Goal: Task Accomplishment & Management: Complete application form

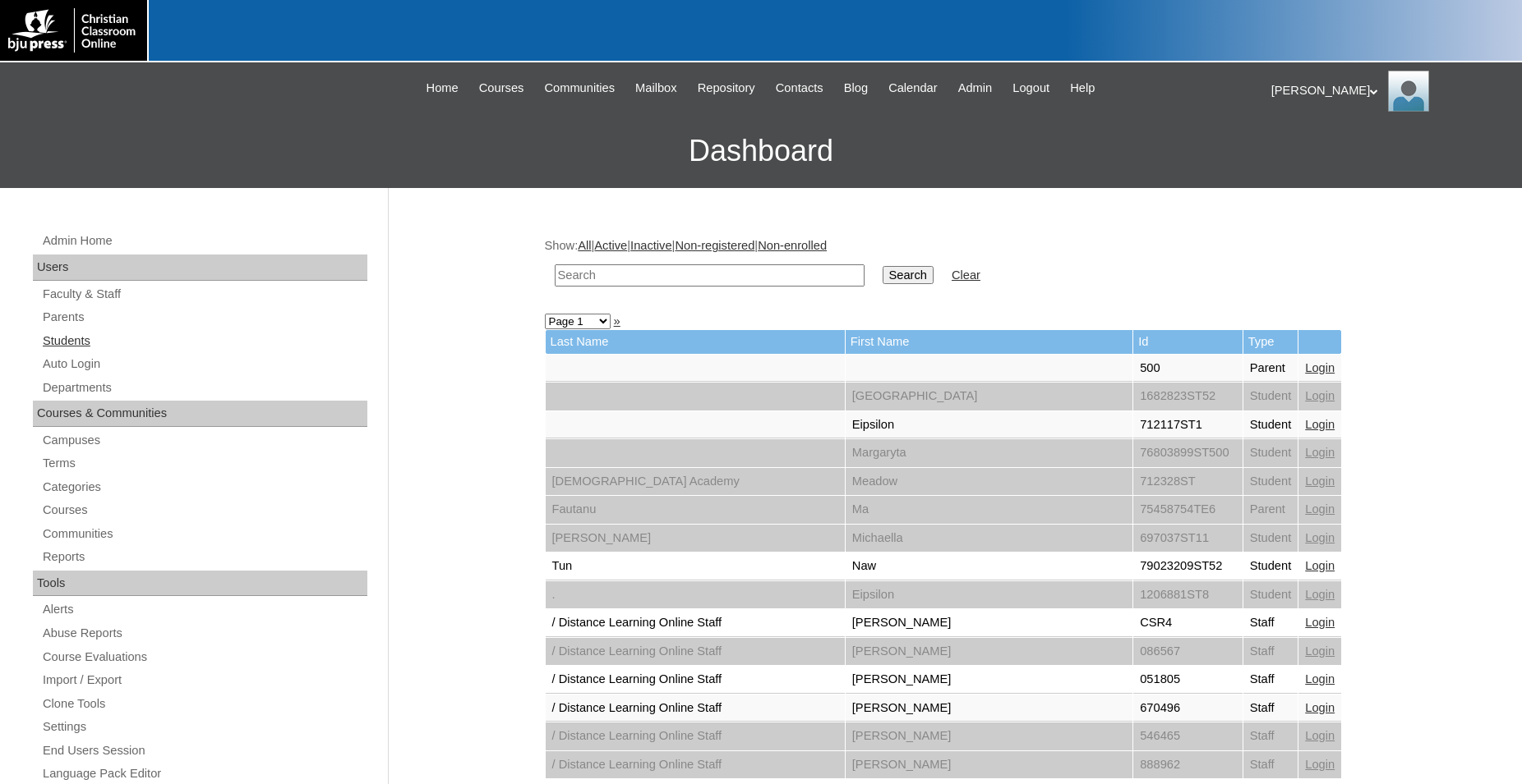
click at [63, 340] on link "Students" at bounding box center [204, 341] width 326 height 20
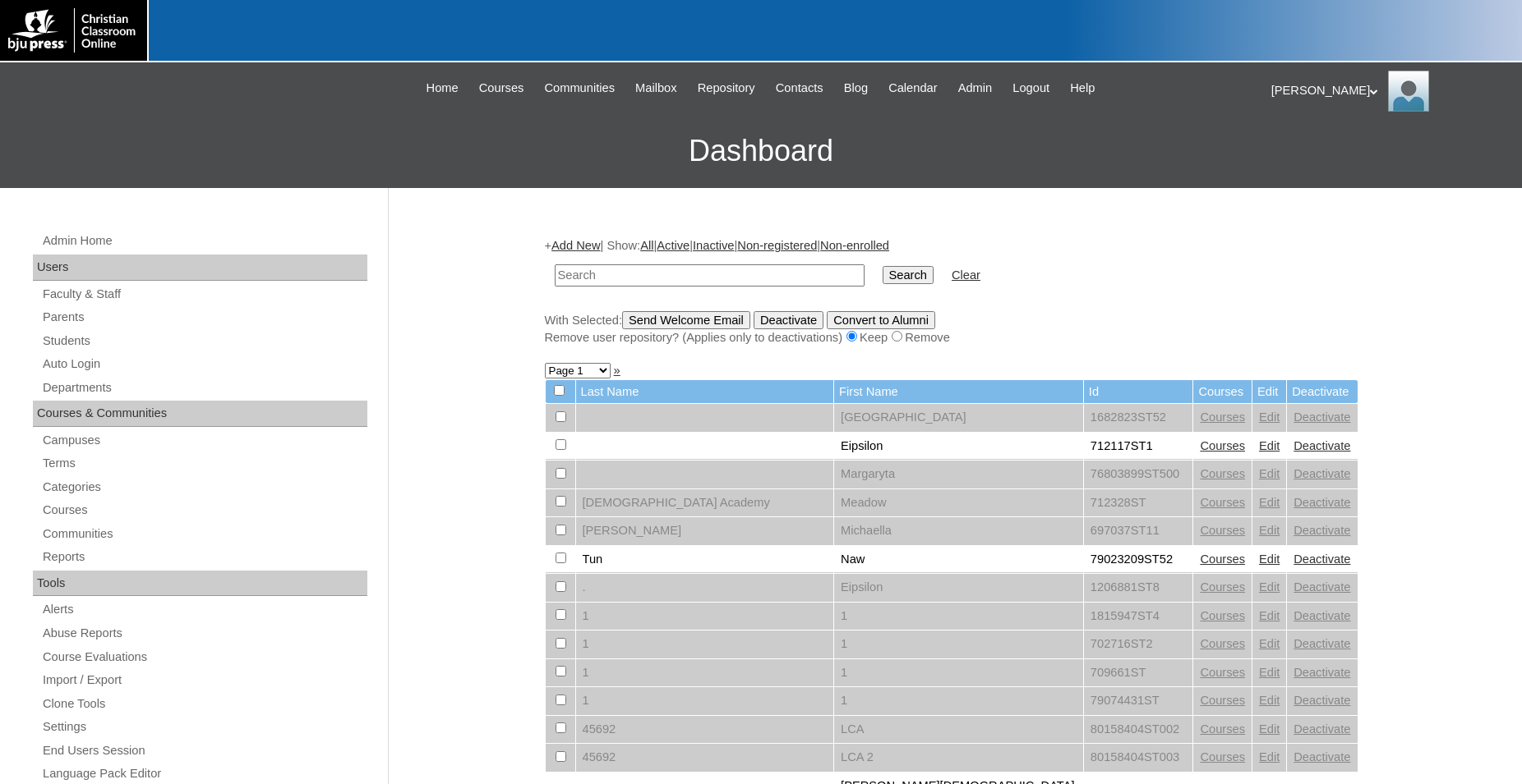
click at [649, 272] on input "text" at bounding box center [709, 275] width 310 height 22
type input "709059"
click at [883, 266] on input "Search" at bounding box center [908, 275] width 51 height 18
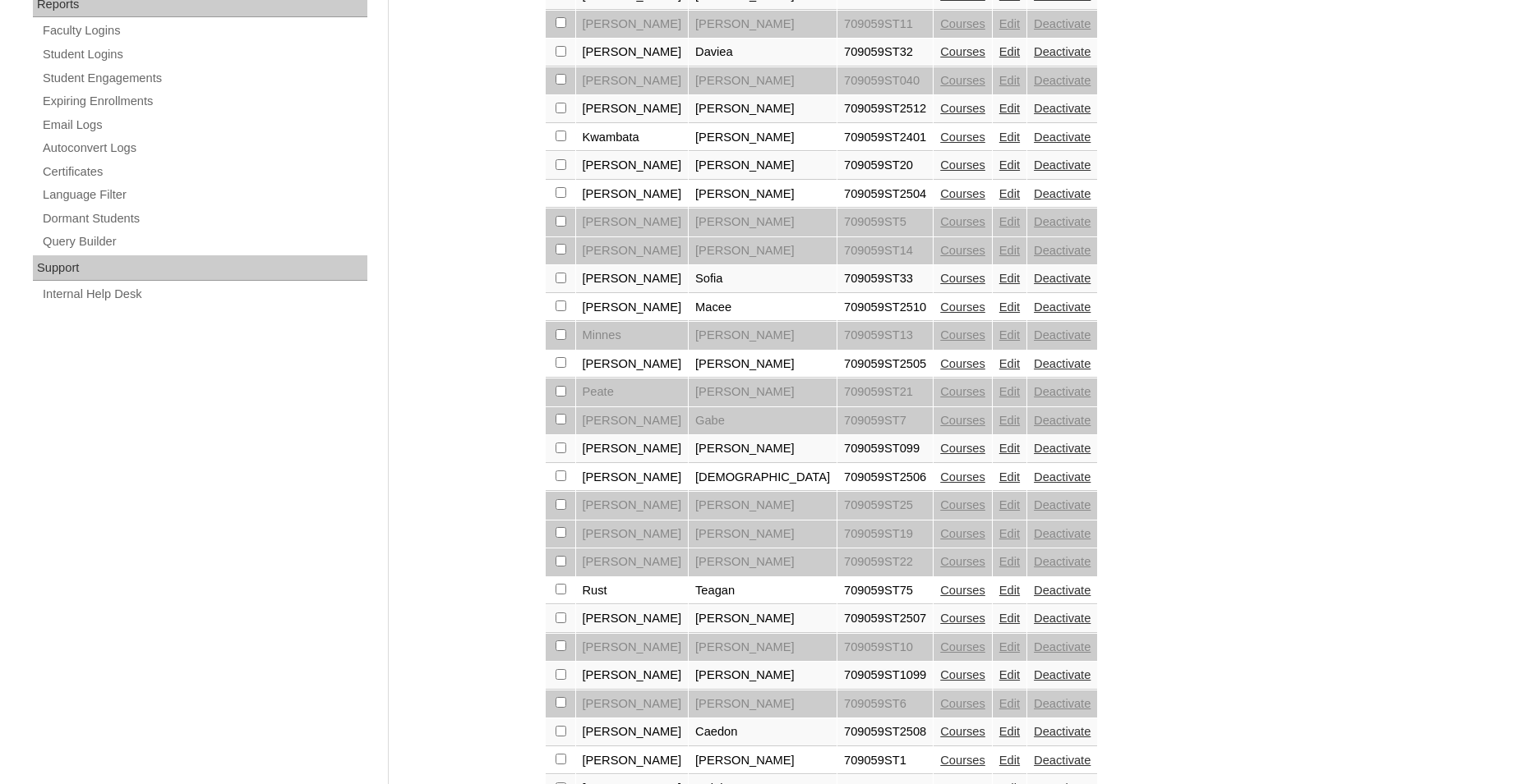
scroll to position [1085, 0]
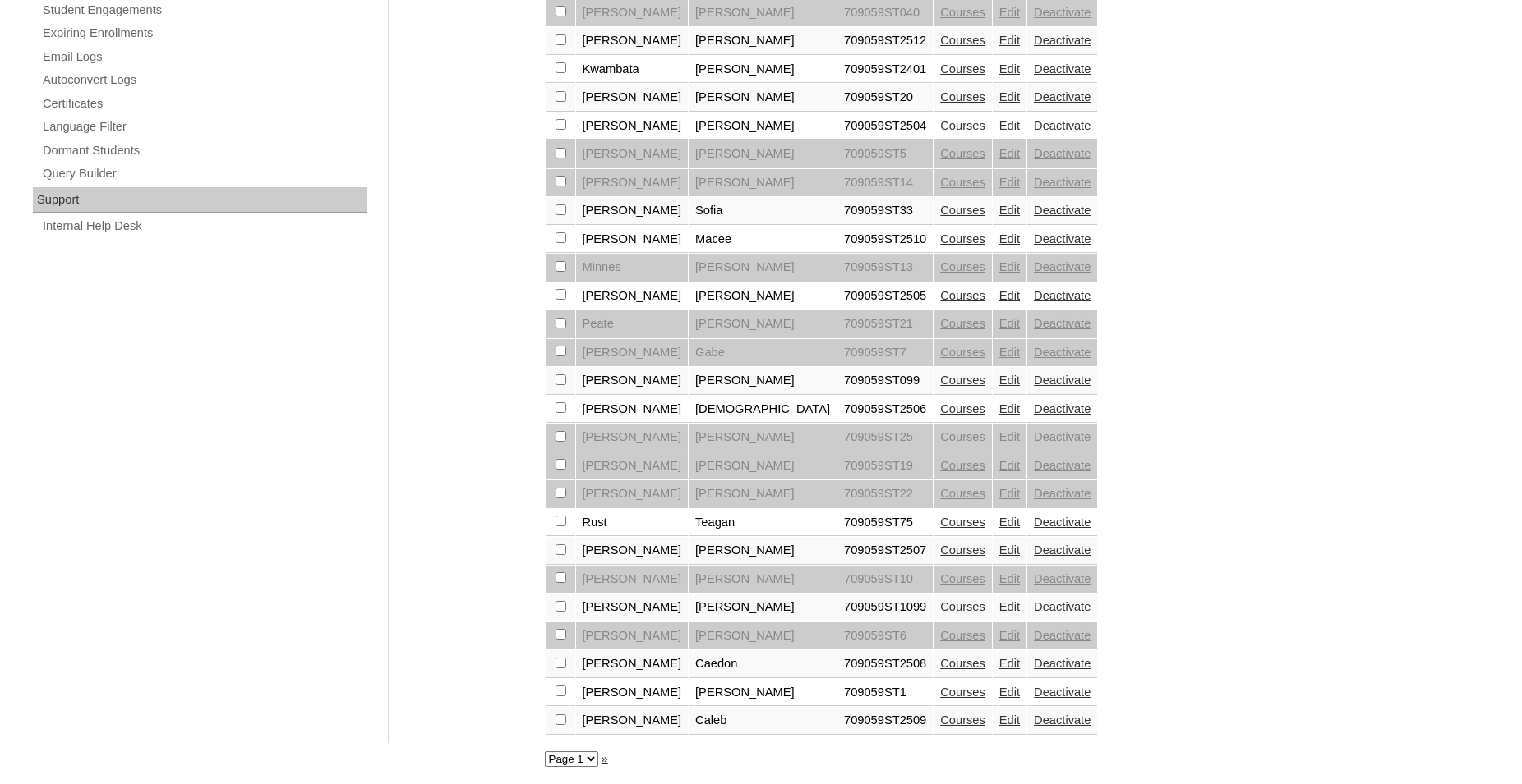
click at [545, 751] on select "Page 1" at bounding box center [571, 758] width 53 height 16
click at [589, 757] on select "Page 1" at bounding box center [571, 758] width 53 height 16
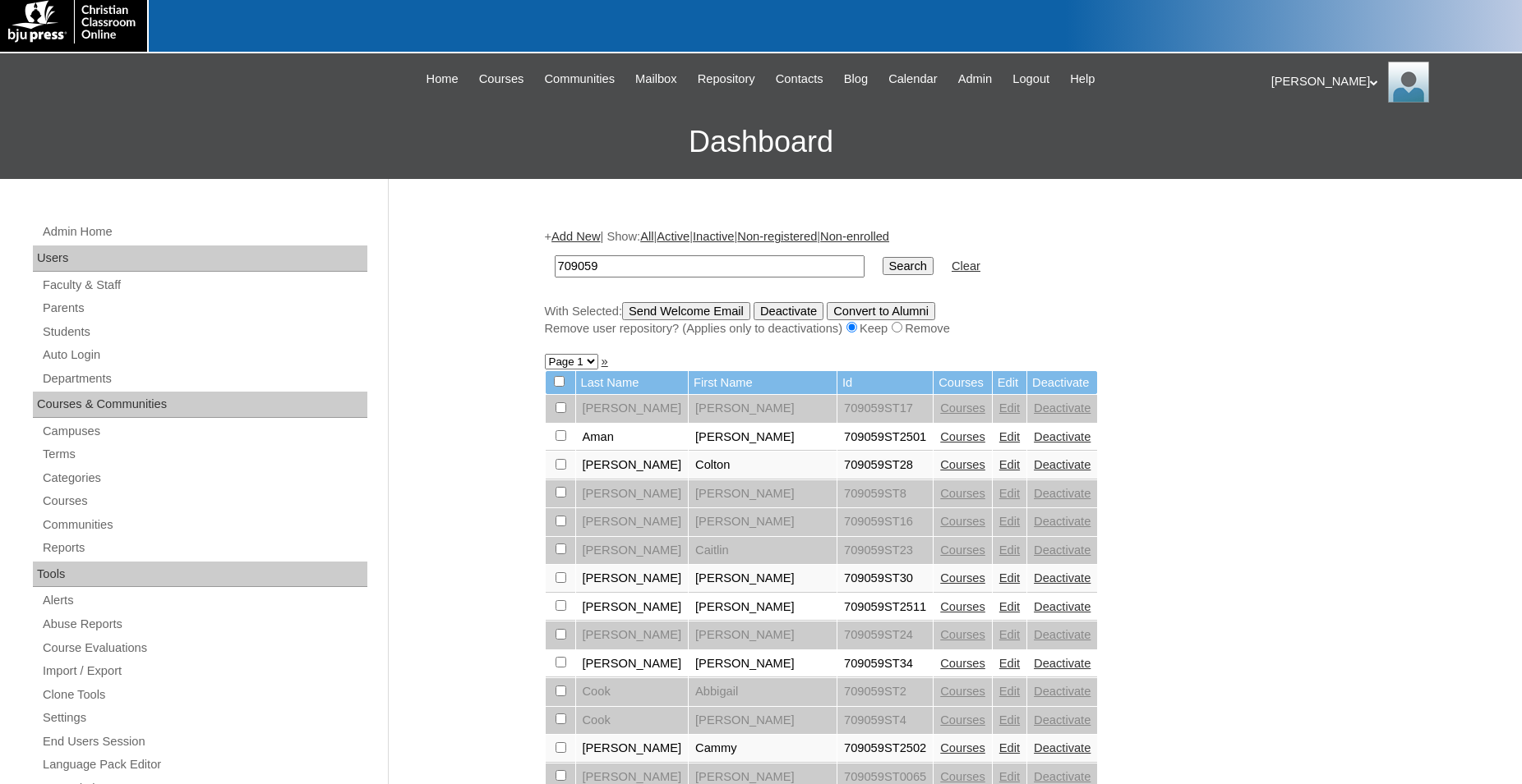
scroll to position [0, 0]
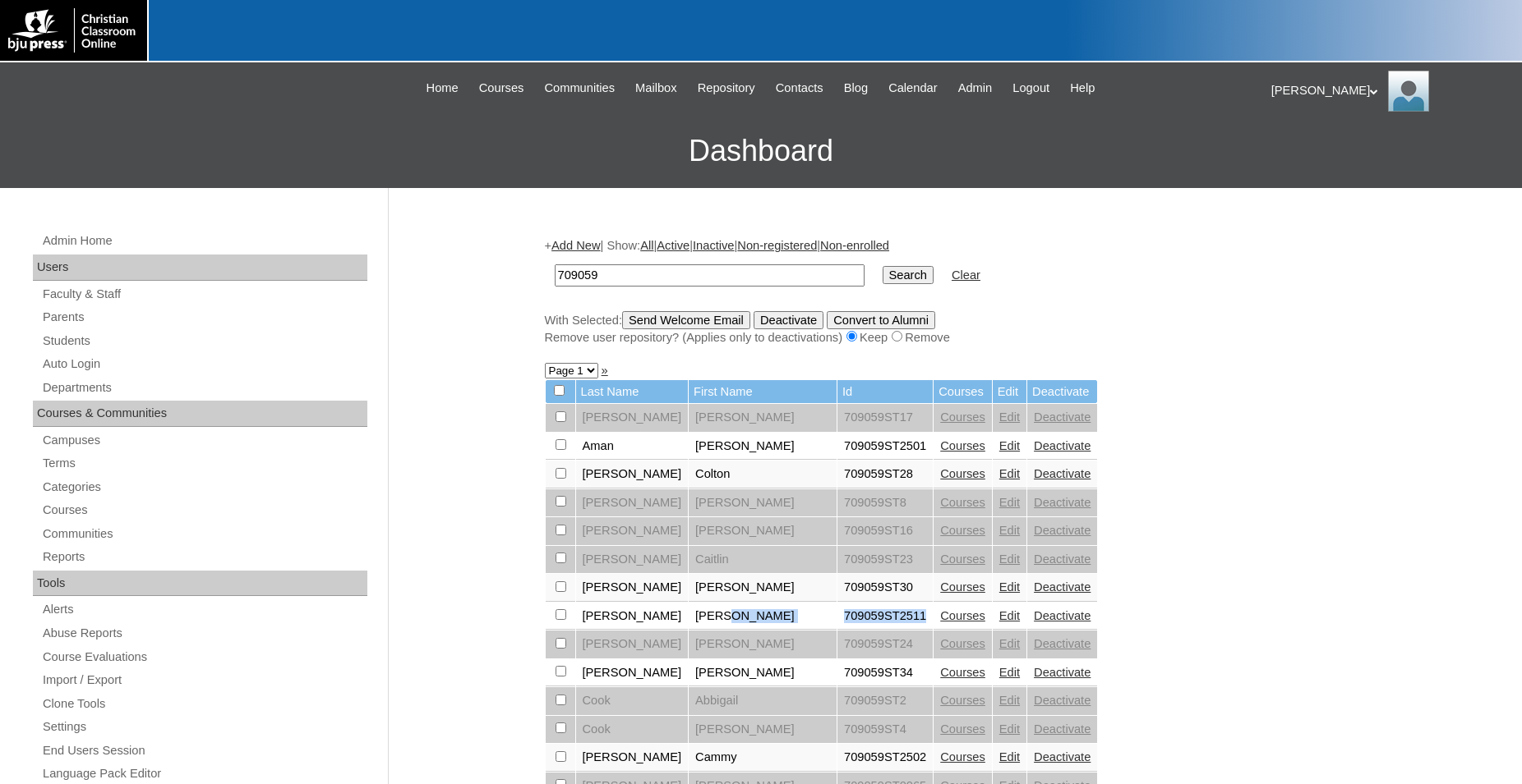
drag, startPoint x: 830, startPoint y: 627, endPoint x: 740, endPoint y: 619, distance: 90.4
click at [740, 619] on tr "Clark Elyse 709059ST2511 Courses Edit Deactivate" at bounding box center [821, 617] width 552 height 28
copy tr "709059ST2511"
click at [592, 245] on link "Add New" at bounding box center [575, 245] width 49 height 13
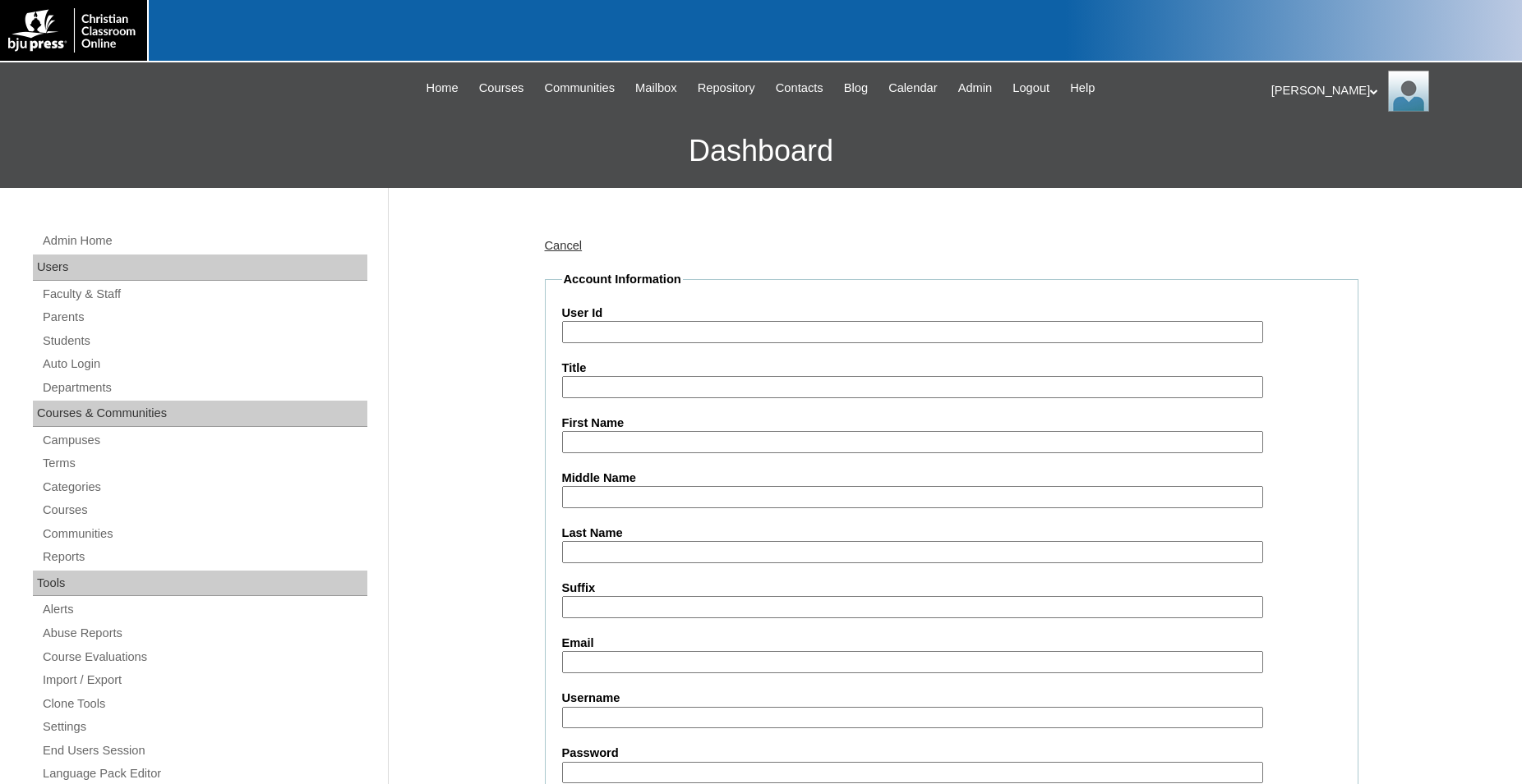
click at [685, 329] on input "User Id" at bounding box center [912, 332] width 701 height 22
paste input "709059ST2511"
type input "709059ST2512"
click at [618, 441] on input "First Name" at bounding box center [912, 442] width 701 height 22
type input "Anibell"
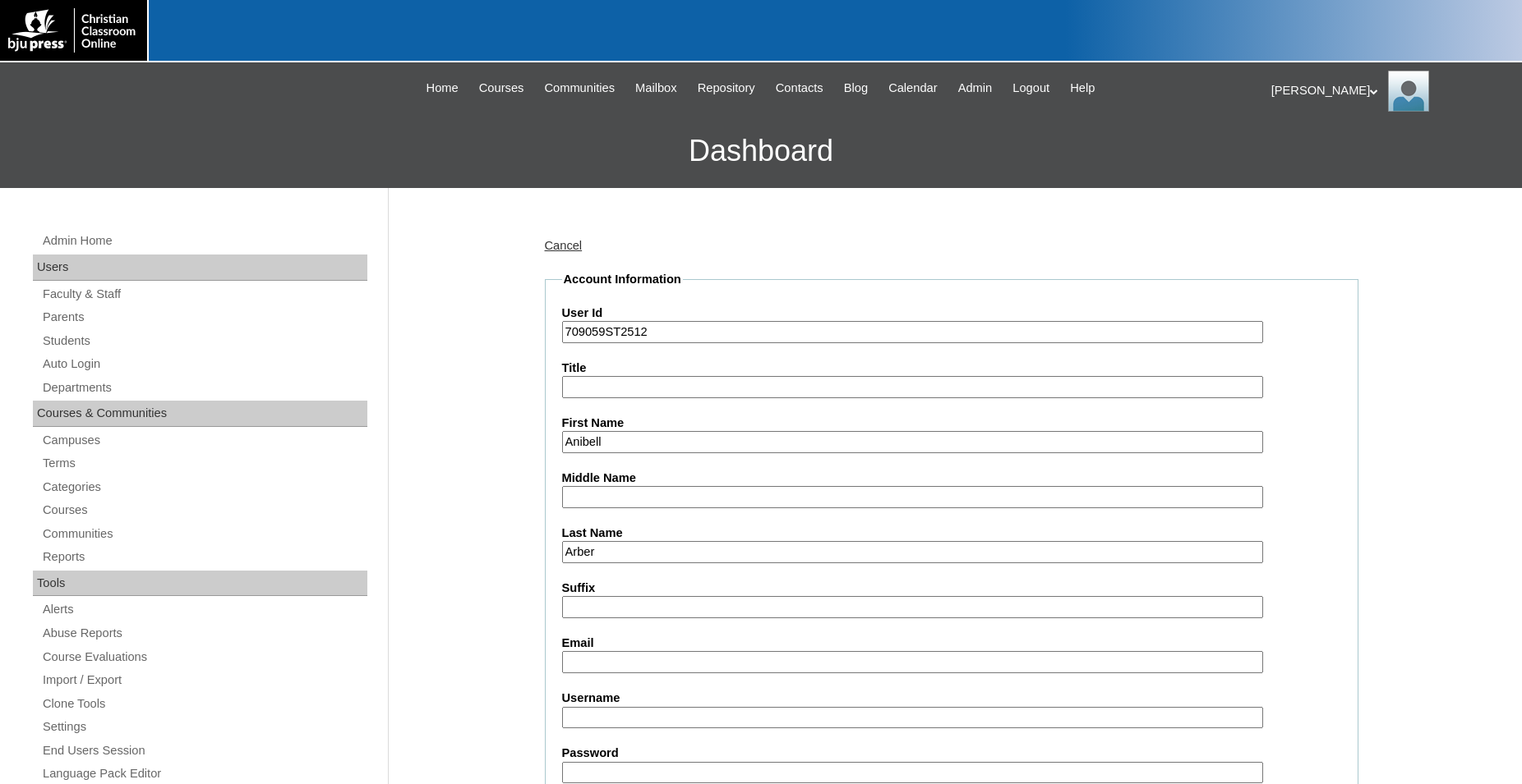
type input "Arber"
type input "anibell.arber@communitybaptist.com"
click at [637, 716] on input "Username" at bounding box center [912, 718] width 701 height 22
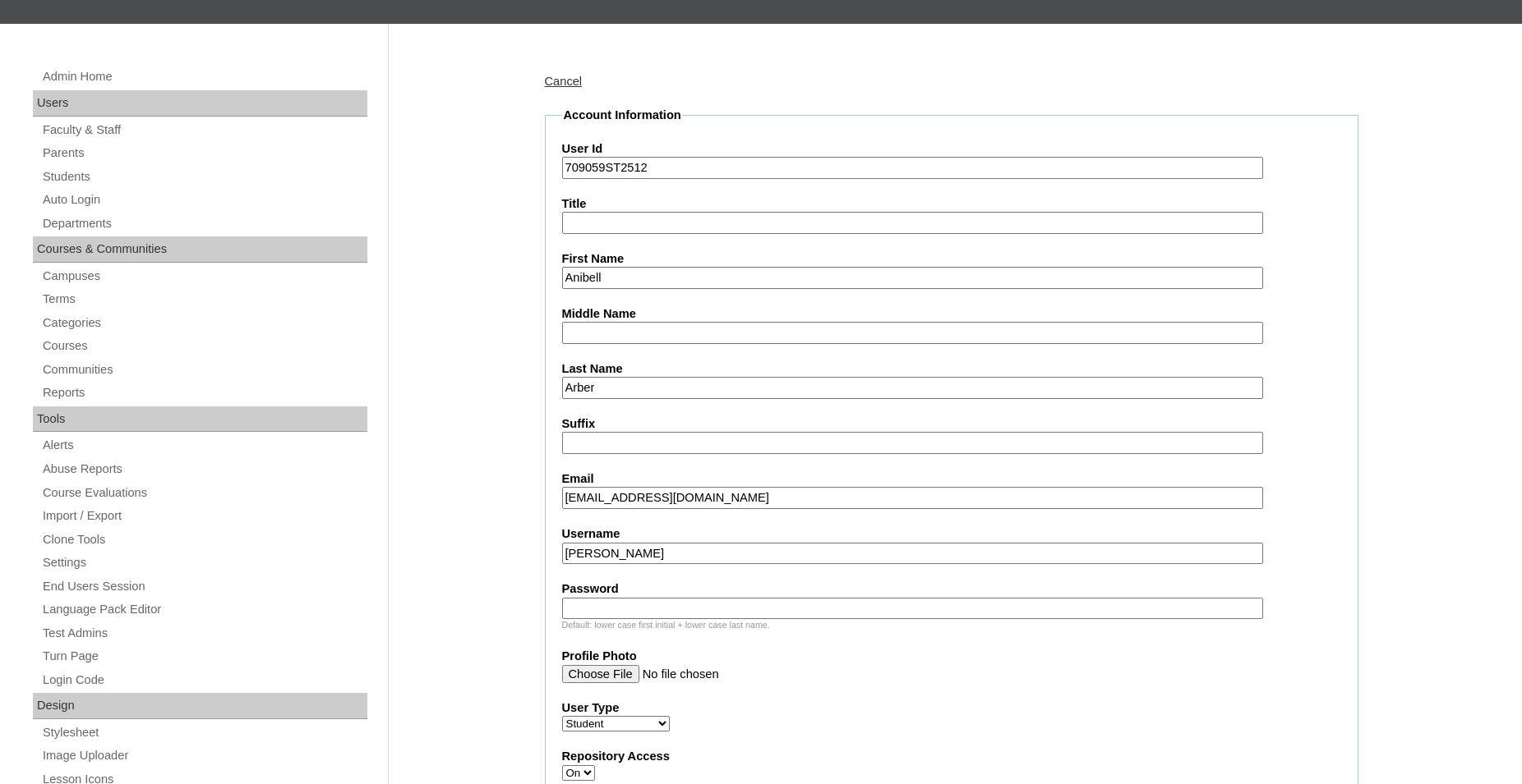
scroll to position [167, 0]
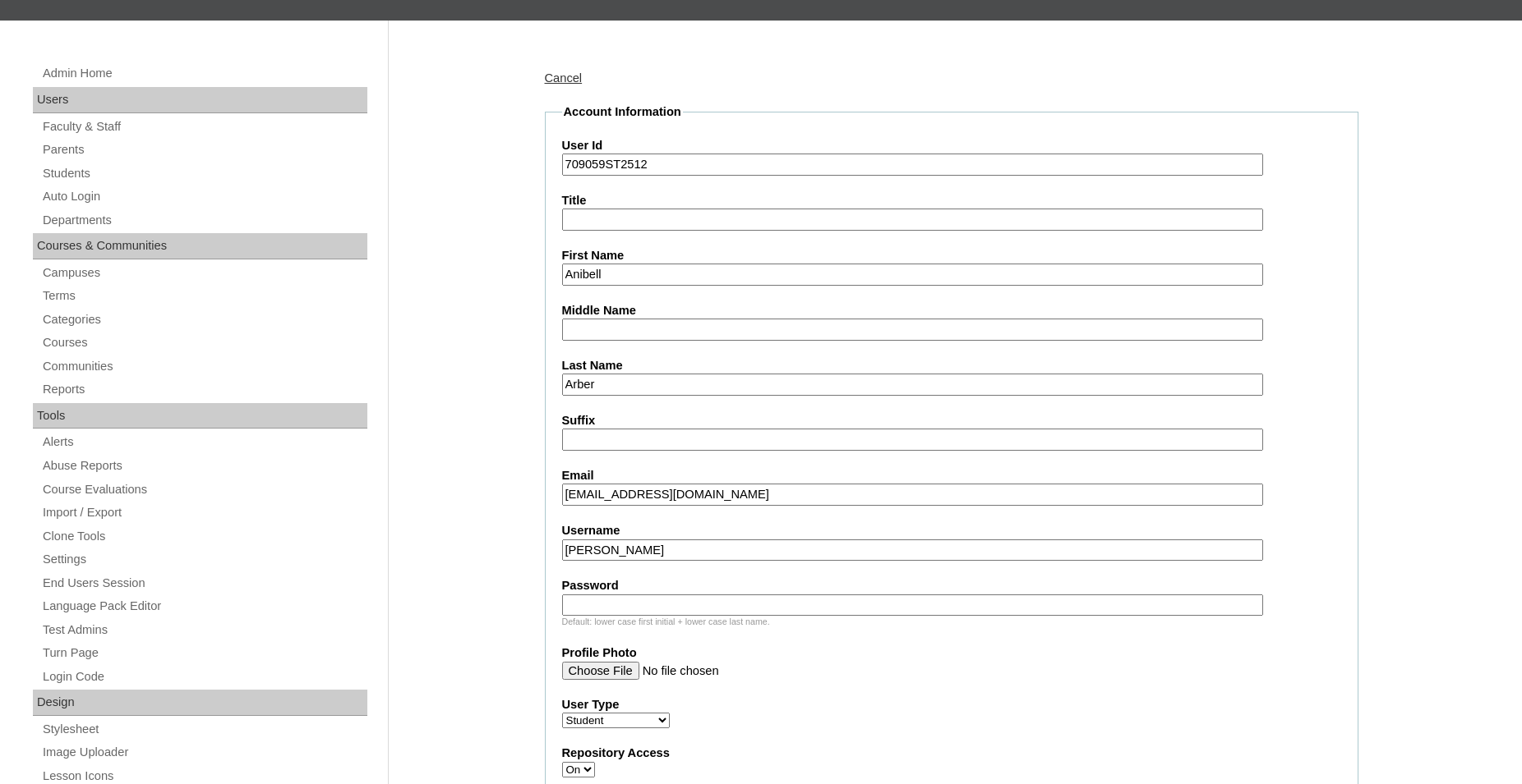
type input "a.arber"
click at [713, 606] on input "Password" at bounding box center [912, 606] width 701 height 22
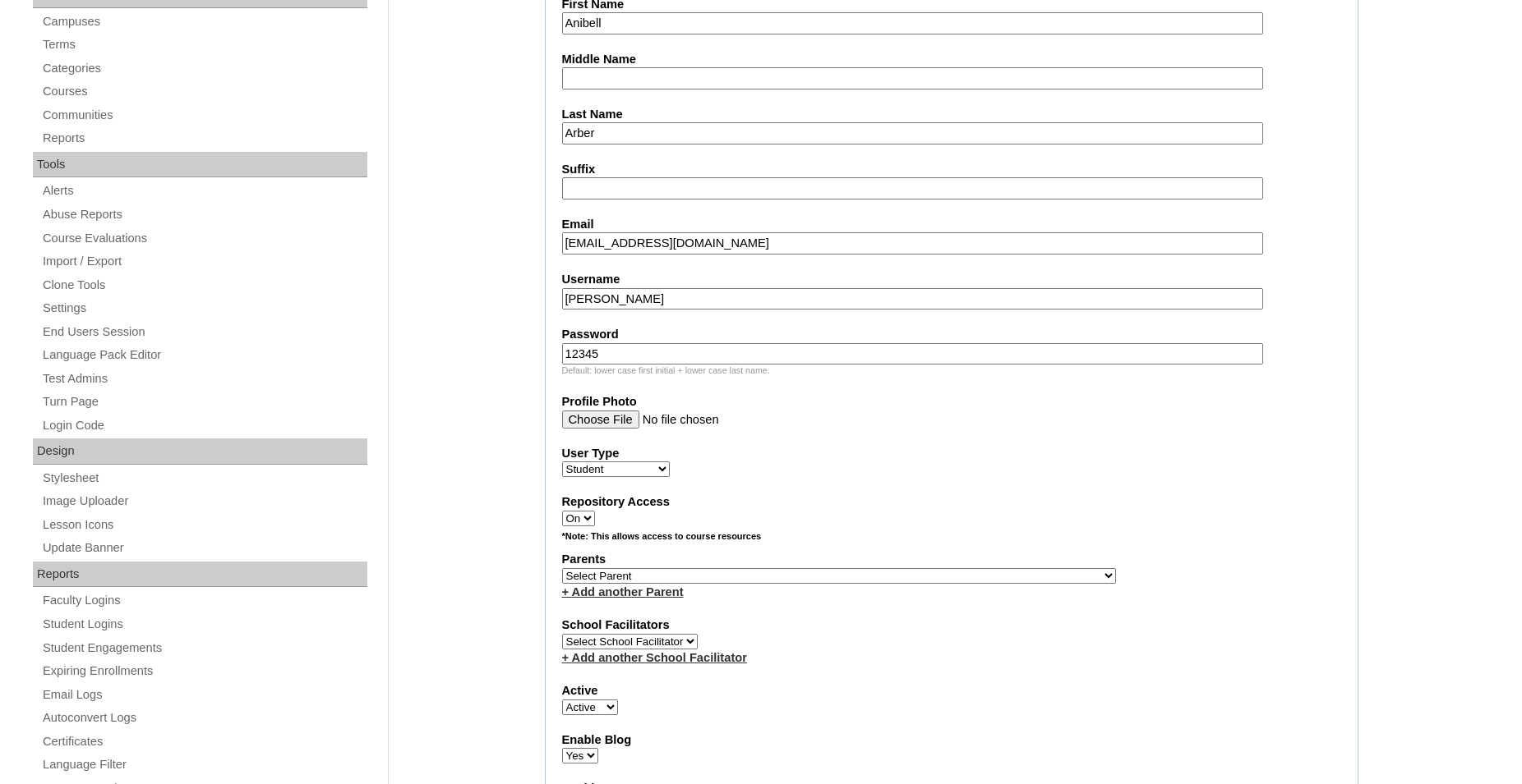
scroll to position [502, 0]
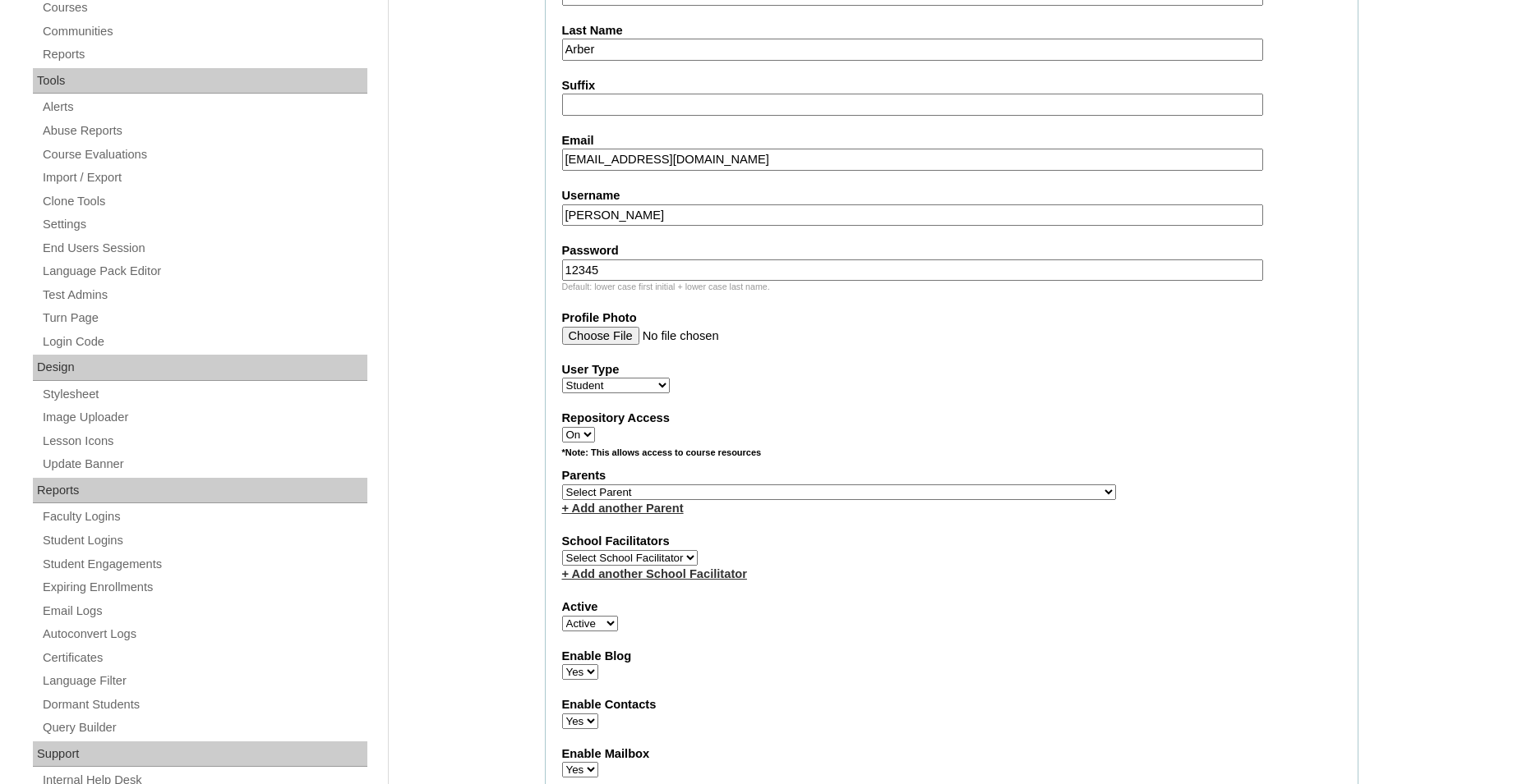
type input "12345"
select select "34576"
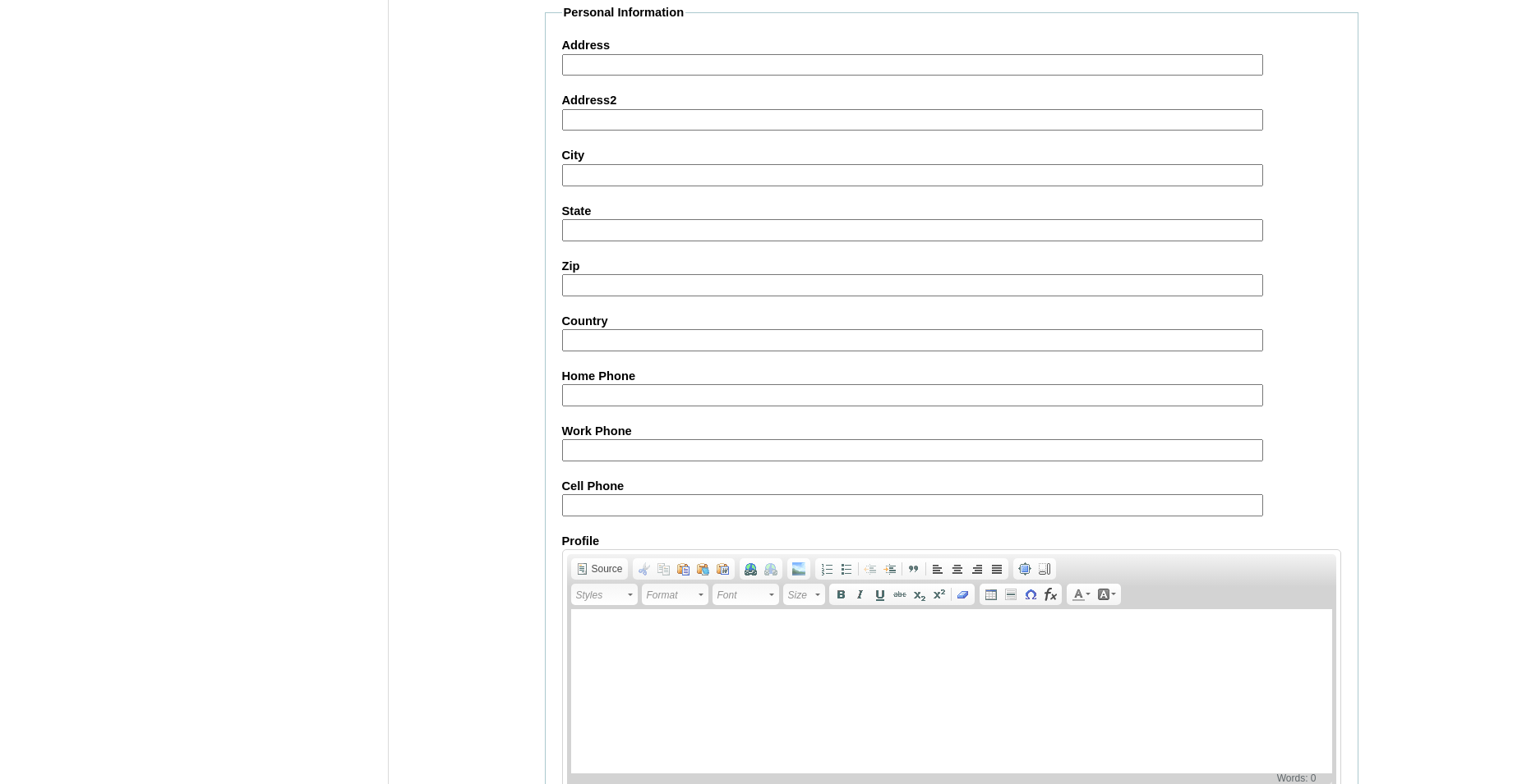
scroll to position [1741, 0]
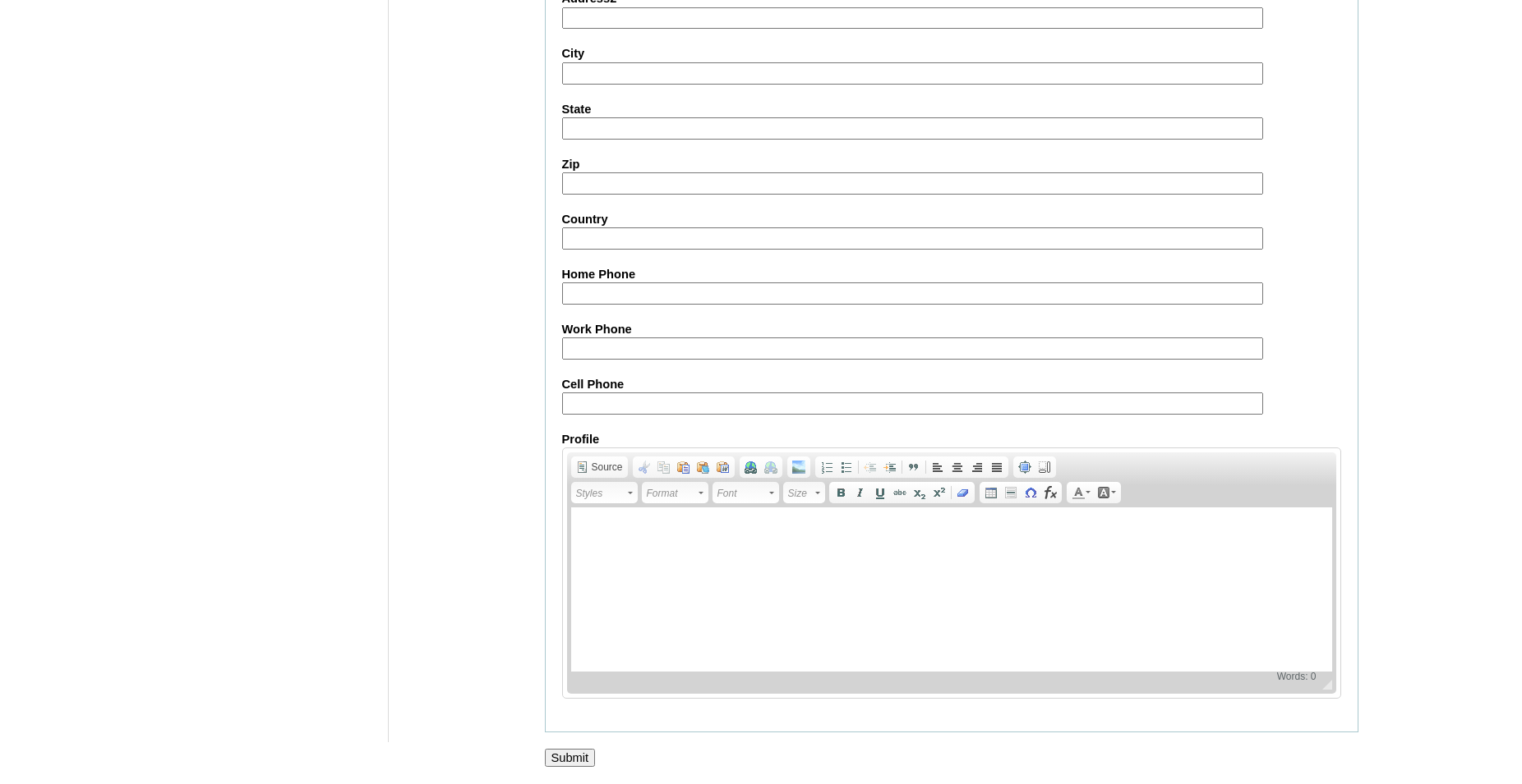
click at [572, 754] on input "Submit" at bounding box center [569, 758] width 51 height 18
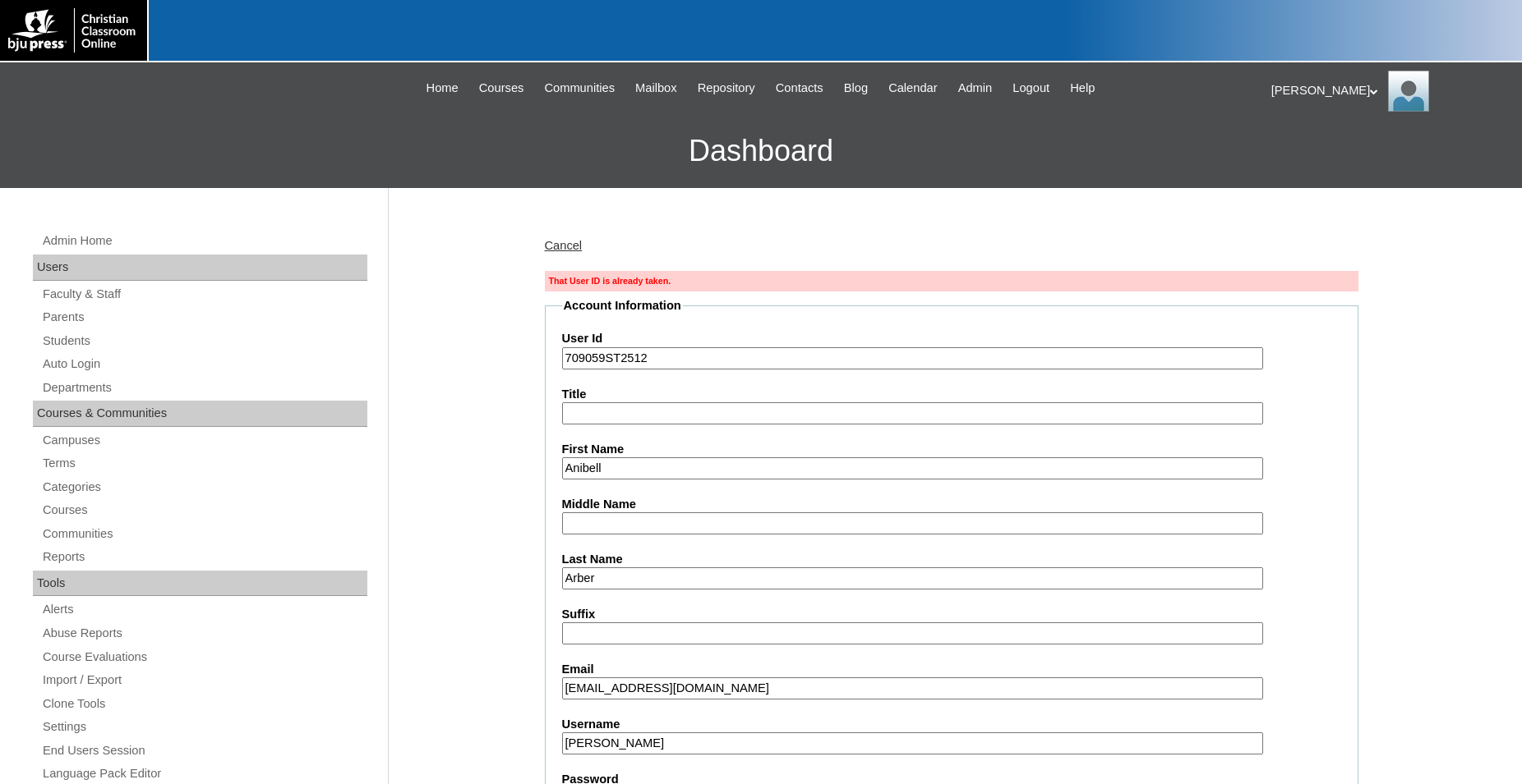
click at [675, 355] on input "709059ST2512" at bounding box center [912, 358] width 701 height 22
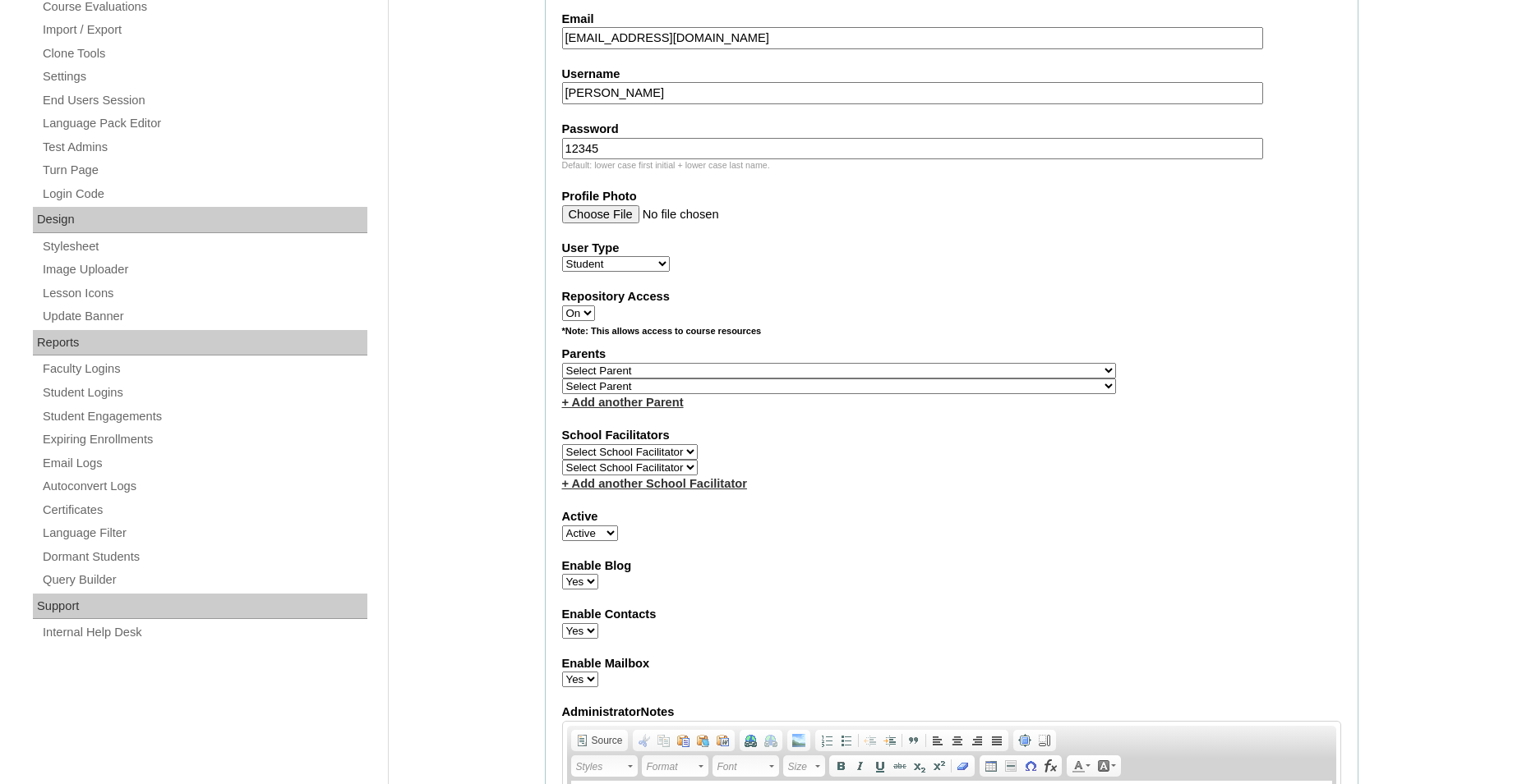
scroll to position [655, 0]
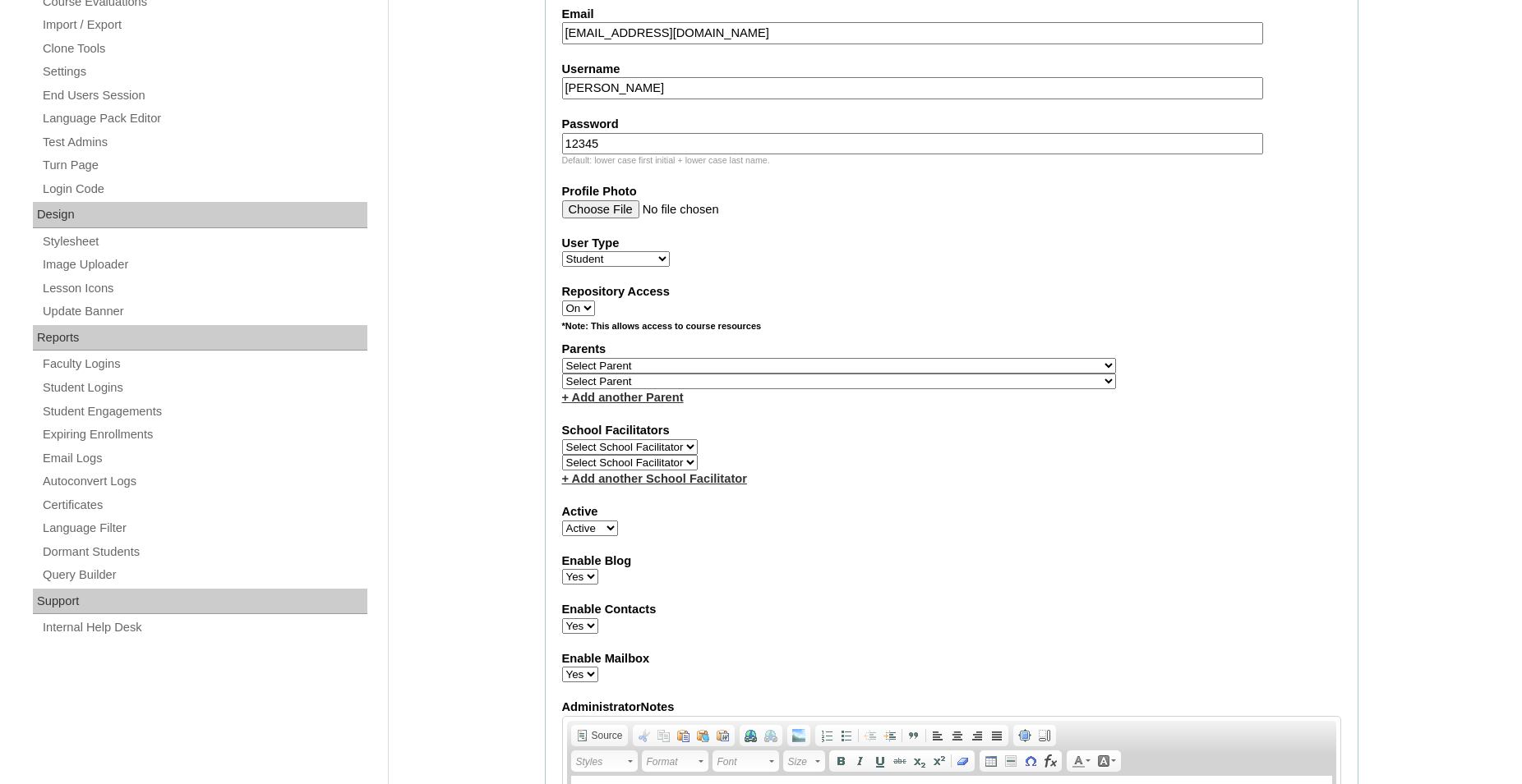
type input "709059ST2513"
select select "34576"
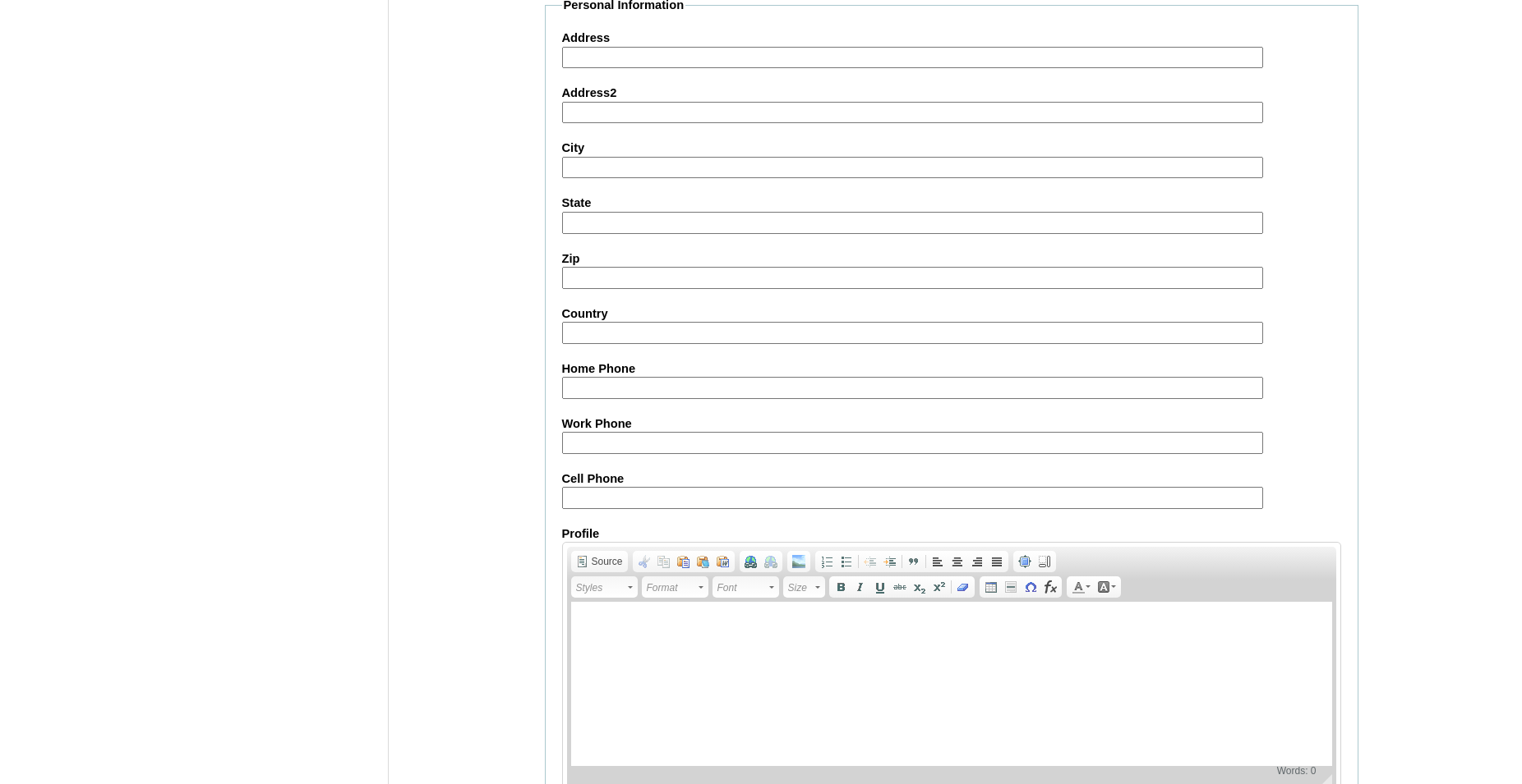
scroll to position [1803, 0]
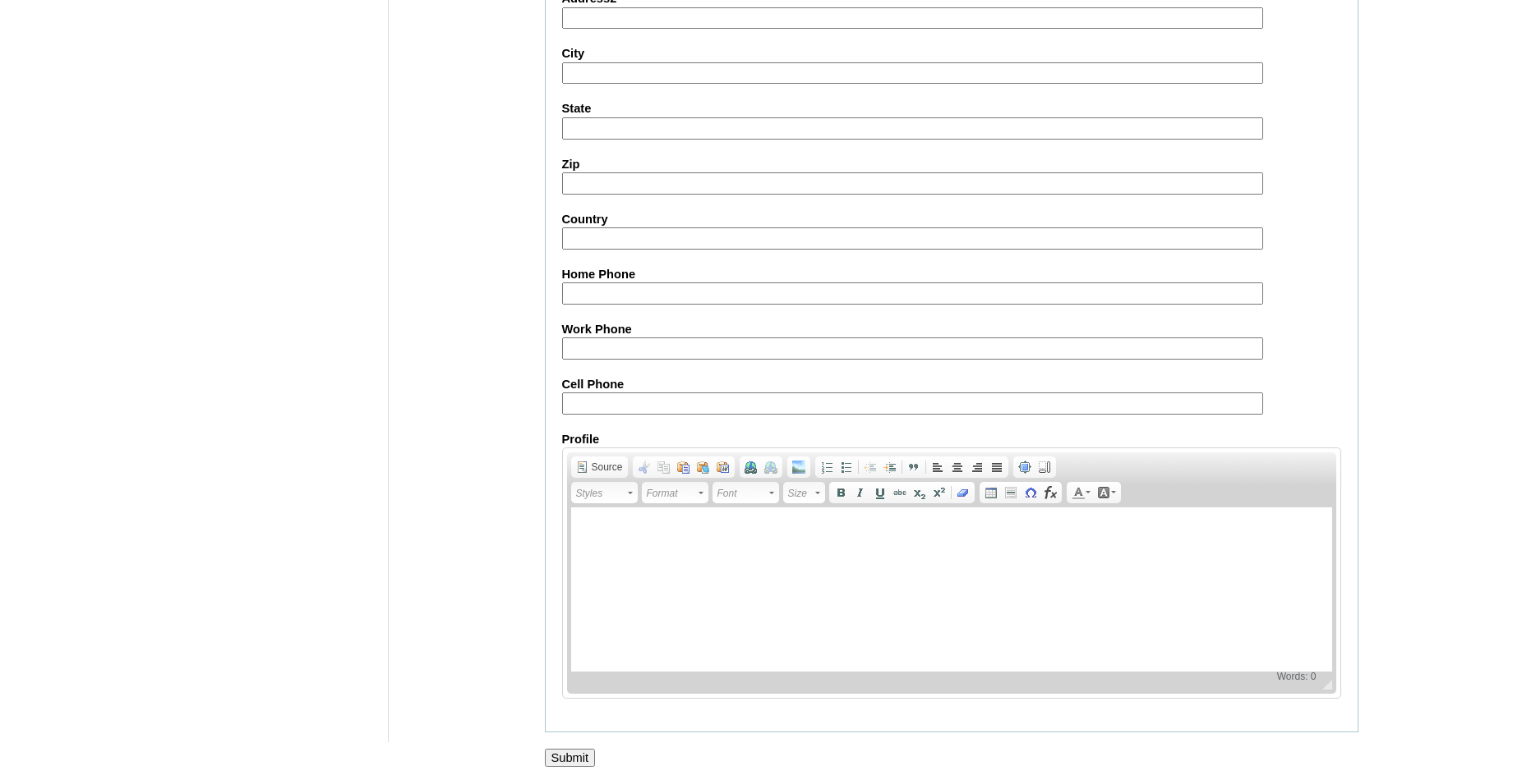
click at [559, 759] on input "Submit" at bounding box center [569, 758] width 51 height 18
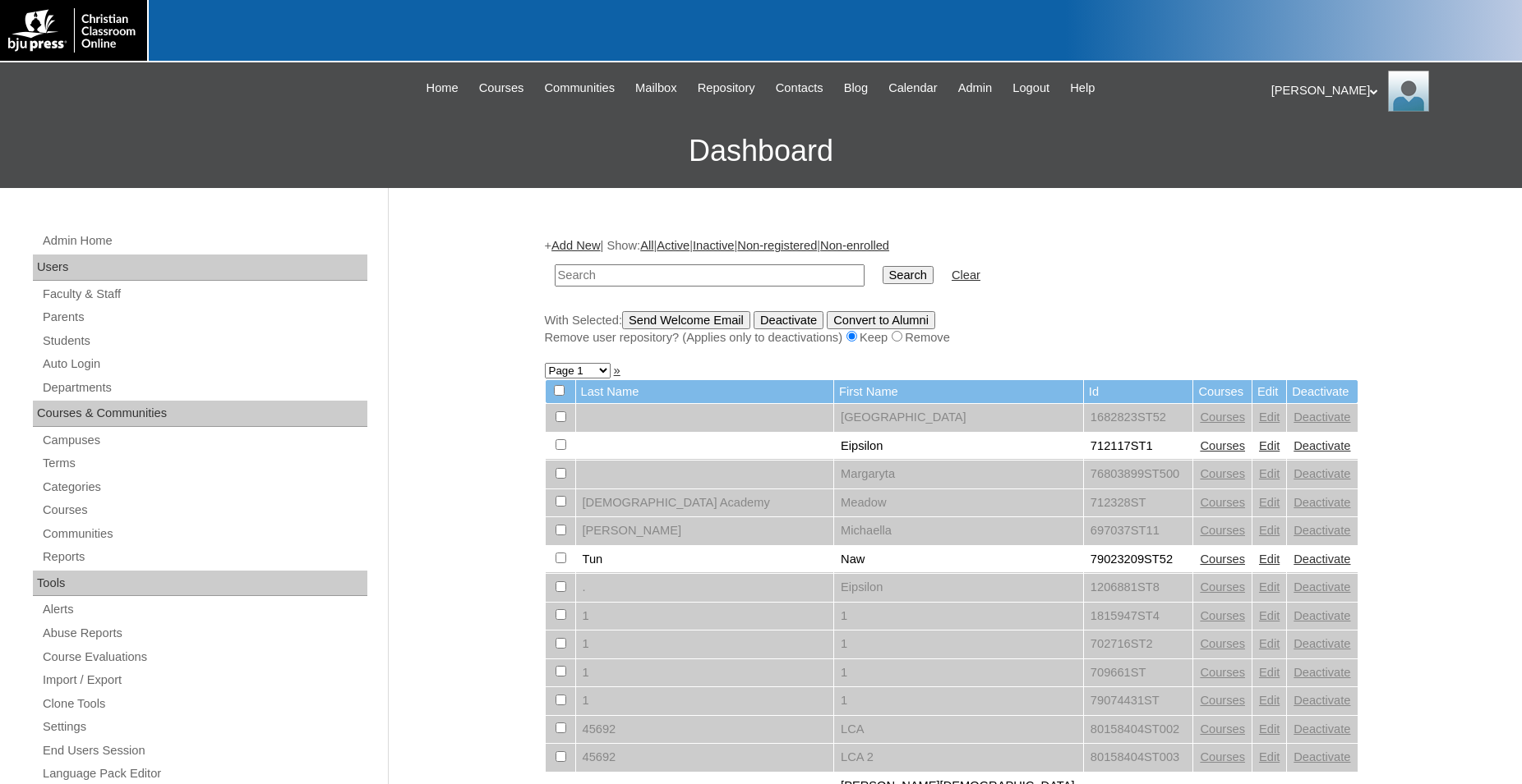
click at [646, 276] on input "text" at bounding box center [709, 275] width 310 height 22
type input "709059ST2513"
click at [883, 266] on input "Search" at bounding box center [908, 275] width 51 height 18
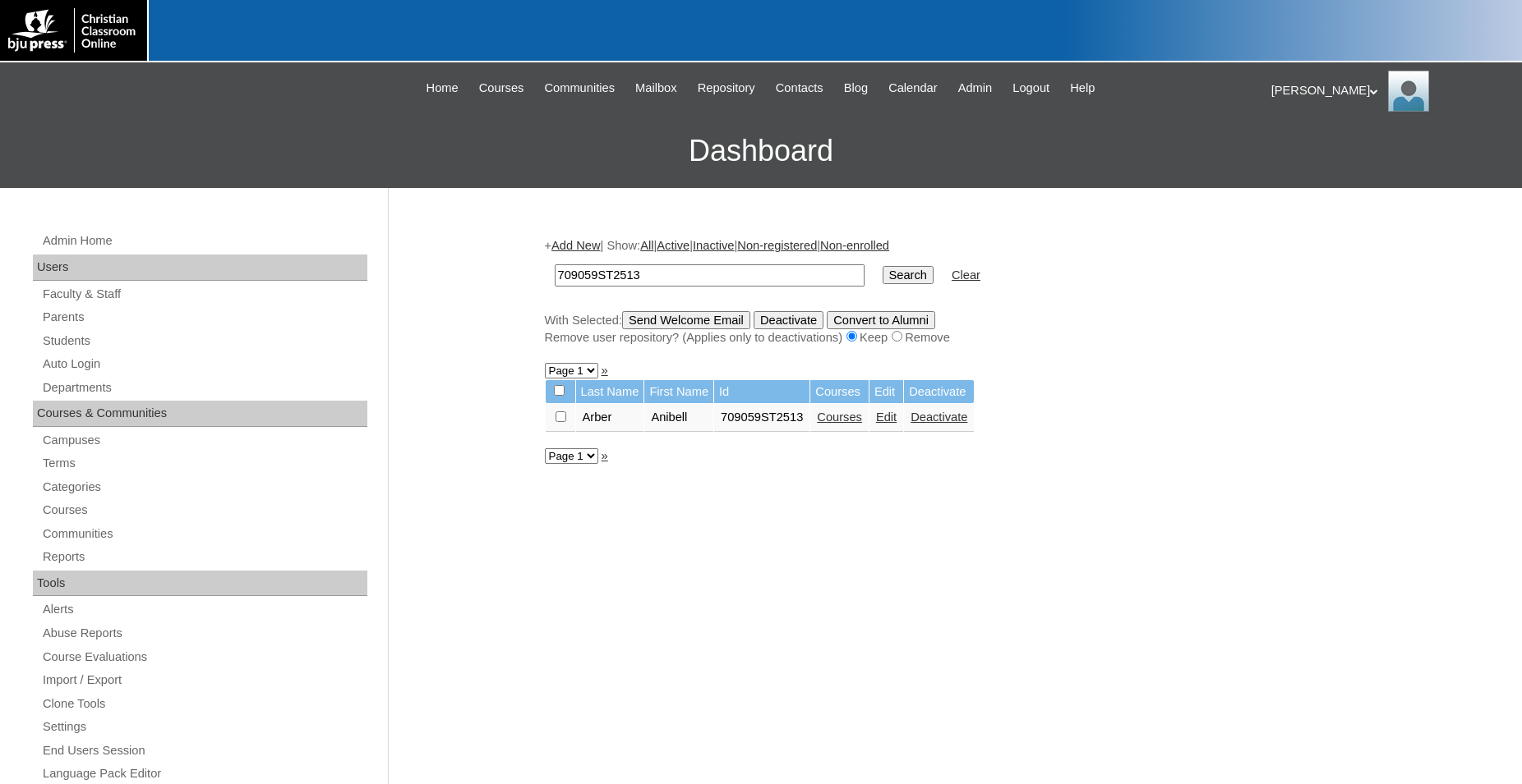
click at [851, 424] on link "Courses" at bounding box center [839, 417] width 45 height 13
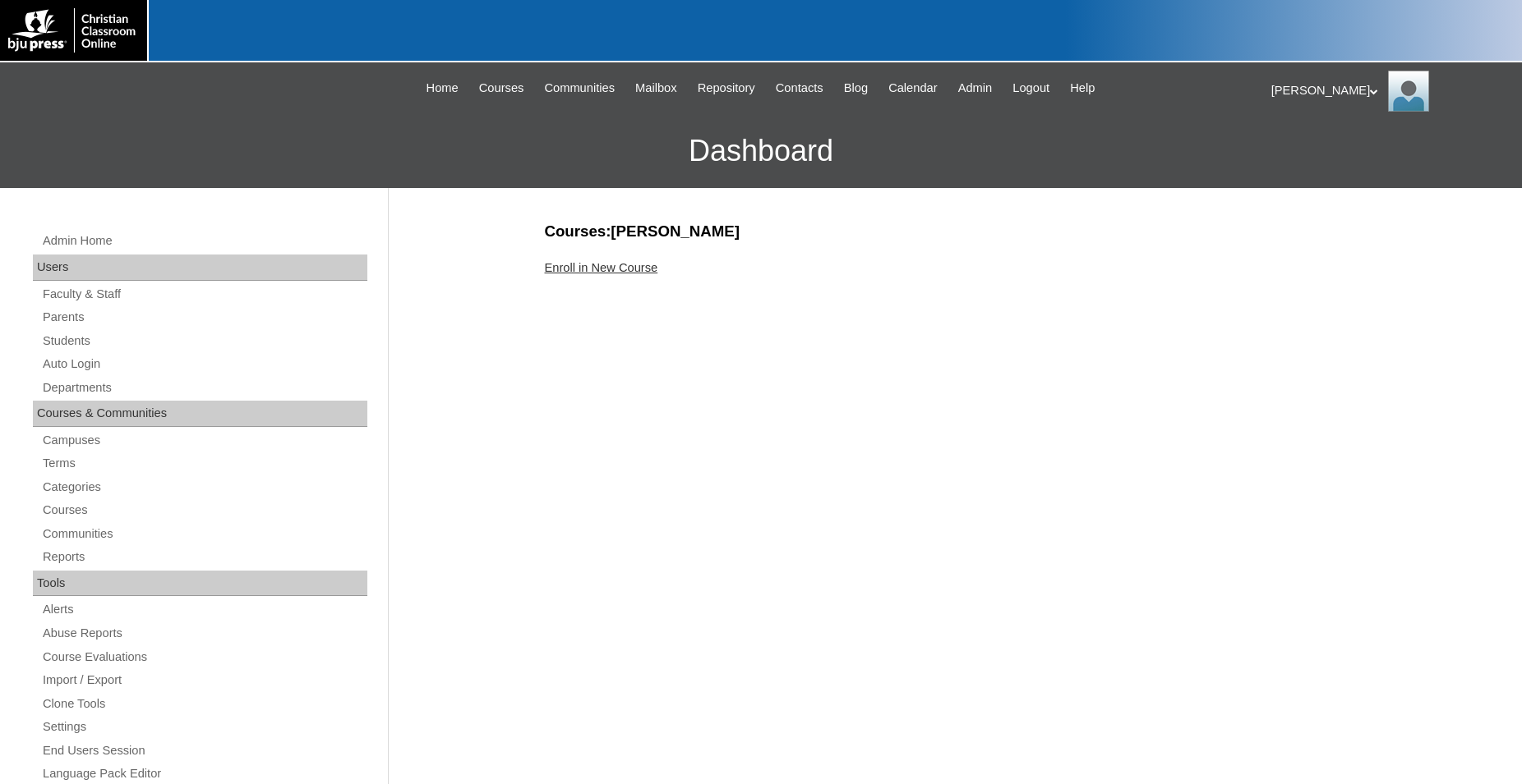
click at [619, 269] on link "Enroll in New Course" at bounding box center [601, 267] width 113 height 13
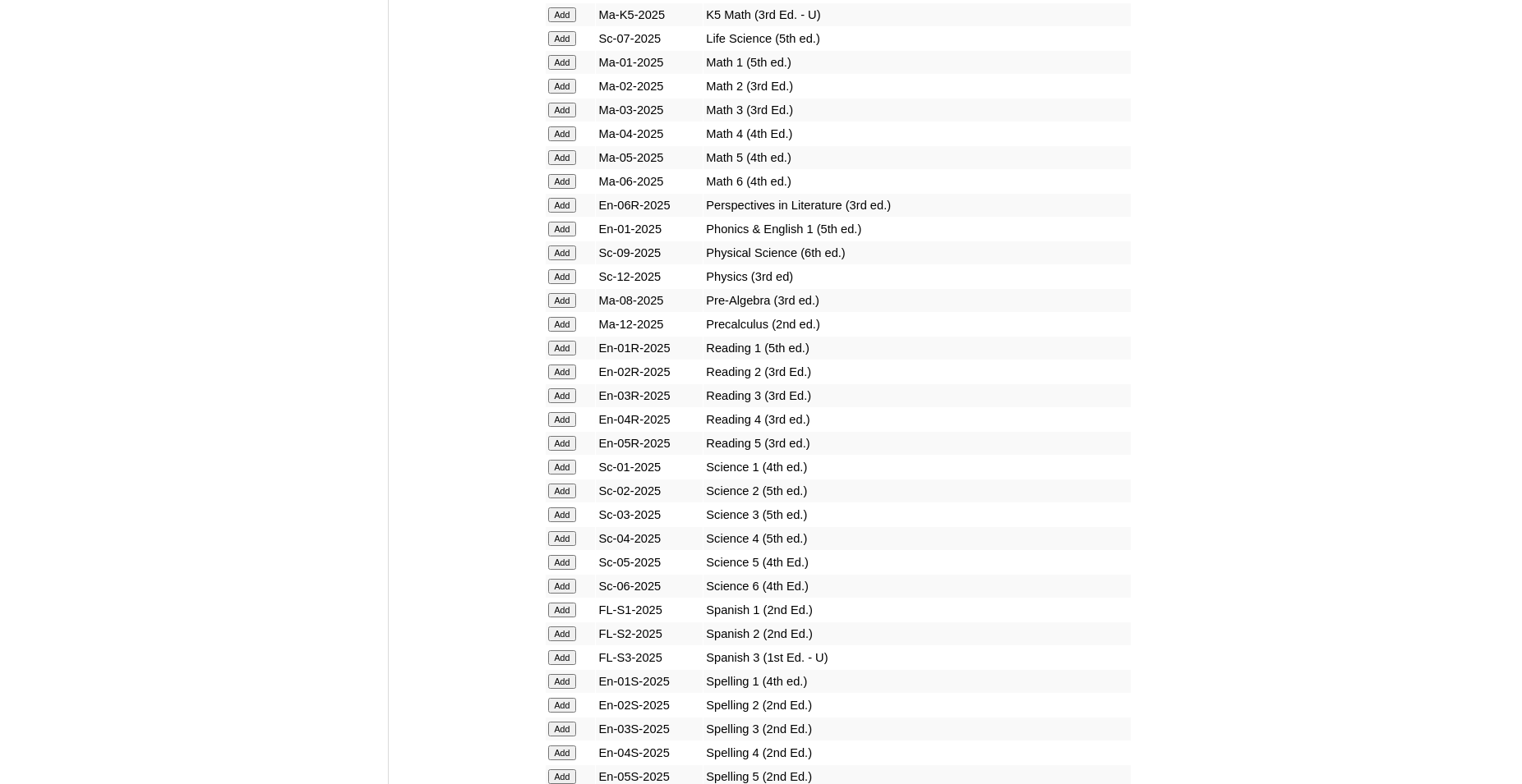
scroll to position [2010, 0]
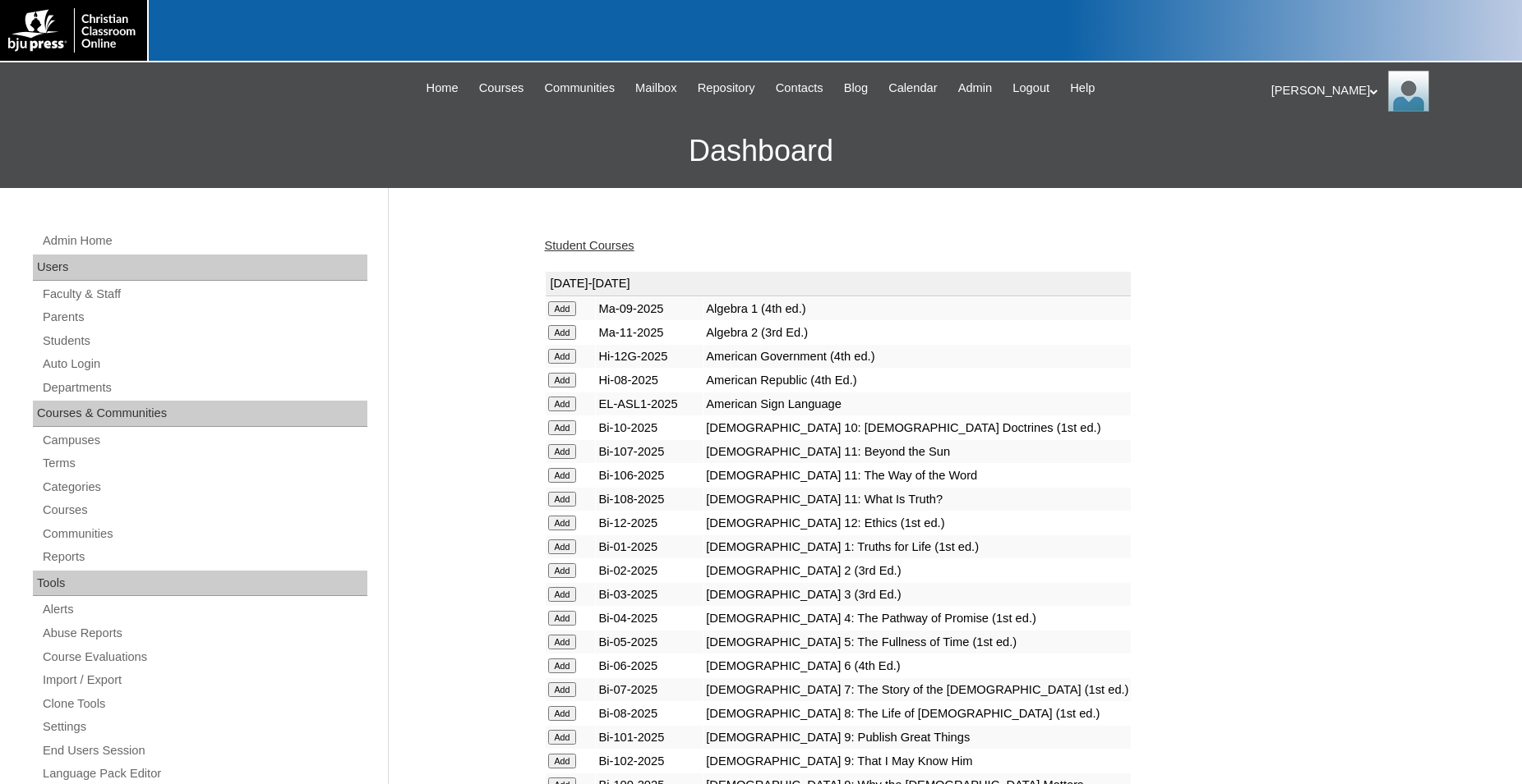
click at [589, 250] on link "Student Courses" at bounding box center [590, 245] width 90 height 13
